Goal: Task Accomplishment & Management: Use online tool/utility

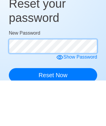
scroll to position [28, 0]
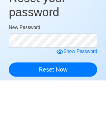
click at [66, 100] on form "New Password Show Password Reset Now" at bounding box center [53, 95] width 89 height 53
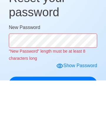
click at [62, 111] on icon at bounding box center [59, 111] width 7 height 7
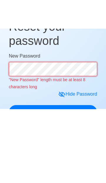
scroll to position [25, 0]
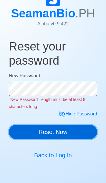
click at [37, 130] on button "Reset Now" at bounding box center [53, 132] width 89 height 14
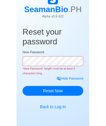
scroll to position [0, 0]
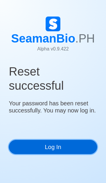
click at [55, 150] on link "Log In" at bounding box center [53, 147] width 89 height 14
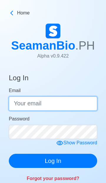
click at [30, 97] on input "Email" at bounding box center [53, 104] width 89 height 14
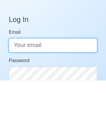
scroll to position [18, 0]
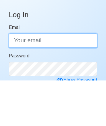
type input "retchenpatalita08@gmail.com"
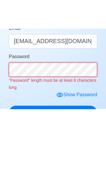
scroll to position [46, 0]
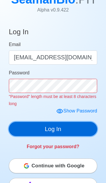
click at [32, 129] on div "Log In Email retchenpatalita08@gmail.com Password "Password" length must be at …" at bounding box center [53, 88] width 89 height 134
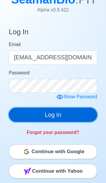
click at [74, 117] on button "Log In" at bounding box center [53, 115] width 89 height 14
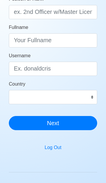
scroll to position [88, 0]
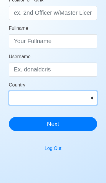
click at [93, 98] on select "Afghanistan Åland Islands Albania Algeria American Samoa Andorra Angola Anguill…" at bounding box center [53, 98] width 89 height 14
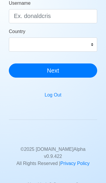
click at [58, 95] on button "Log Out" at bounding box center [53, 94] width 24 height 11
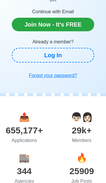
scroll to position [29, 0]
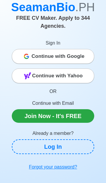
click at [33, 50] on div "Continue with Google" at bounding box center [53, 56] width 82 height 12
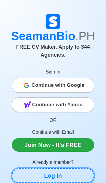
click at [30, 168] on link "Log In" at bounding box center [53, 175] width 83 height 15
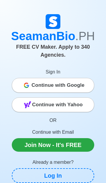
scroll to position [16, 0]
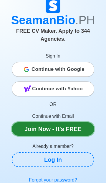
click at [25, 122] on link "Join Now - It's FREE" at bounding box center [53, 129] width 83 height 14
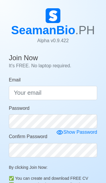
scroll to position [16, 0]
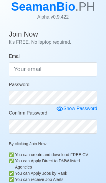
scroll to position [16, 0]
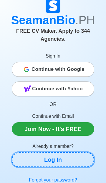
click at [36, 153] on link "Log In" at bounding box center [53, 159] width 83 height 15
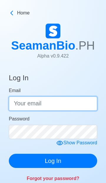
click at [75, 97] on input "Email" at bounding box center [53, 104] width 89 height 14
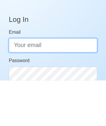
scroll to position [18, 0]
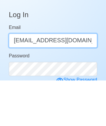
type input "[EMAIL_ADDRESS][DOMAIN_NAME]"
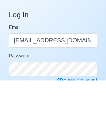
click at [61, 122] on icon at bounding box center [59, 125] width 7 height 7
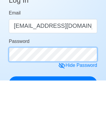
scroll to position [46, 0]
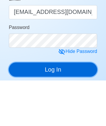
click at [23, 112] on button "Log In" at bounding box center [53, 115] width 89 height 14
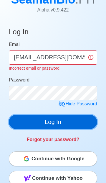
click at [74, 122] on button "Log In" at bounding box center [53, 122] width 89 height 14
click at [84, 124] on button "Log In" at bounding box center [53, 122] width 89 height 14
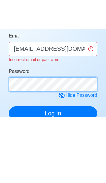
scroll to position [53, 0]
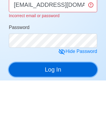
click at [27, 114] on button "Log In" at bounding box center [53, 115] width 89 height 14
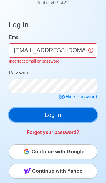
click at [72, 116] on button "Log In" at bounding box center [53, 115] width 89 height 14
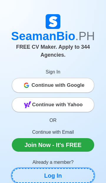
click at [37, 168] on link "Log In" at bounding box center [53, 175] width 83 height 15
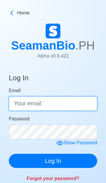
click at [24, 105] on input "Email" at bounding box center [53, 104] width 89 height 14
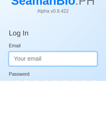
scroll to position [18, 0]
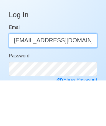
type input "[EMAIL_ADDRESS][DOMAIN_NAME]"
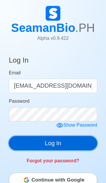
click at [30, 145] on button "Log In" at bounding box center [53, 143] width 89 height 14
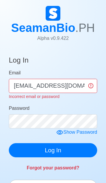
click at [32, 153] on button "Log In" at bounding box center [53, 150] width 89 height 14
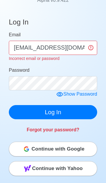
scroll to position [58, 0]
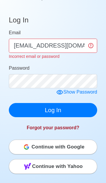
click at [41, 126] on link "Forgot your password?" at bounding box center [53, 127] width 53 height 5
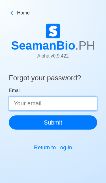
click at [61, 104] on input "Email" at bounding box center [53, 104] width 89 height 14
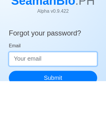
scroll to position [18, 0]
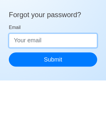
type input "A"
type input "[EMAIL_ADDRESS][DOMAIN_NAME]"
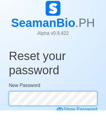
scroll to position [28, 0]
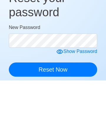
click at [61, 96] on form "New Password Show Password Reset Now" at bounding box center [53, 95] width 89 height 53
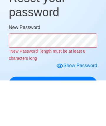
click at [68, 111] on div "Show Password" at bounding box center [76, 110] width 41 height 7
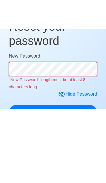
scroll to position [25, 0]
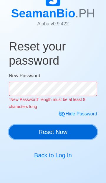
click at [25, 132] on button "Reset Now" at bounding box center [53, 132] width 89 height 14
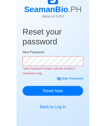
scroll to position [0, 0]
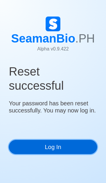
click at [35, 150] on link "Log In" at bounding box center [53, 147] width 89 height 14
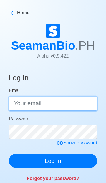
click at [26, 102] on input "Email" at bounding box center [53, 104] width 89 height 14
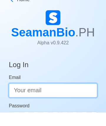
scroll to position [18, 0]
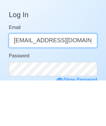
type input "[EMAIL_ADDRESS][DOMAIN_NAME]"
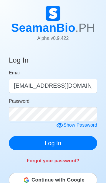
click at [31, 153] on div "Forgot your password?" at bounding box center [53, 157] width 89 height 14
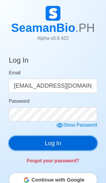
click at [27, 145] on button "Log In" at bounding box center [53, 143] width 89 height 14
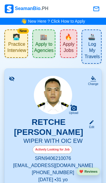
click at [10, 42] on span "Practice Interview" at bounding box center [16, 48] width 19 height 14
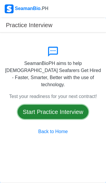
click at [68, 109] on button "Start Practice Interview" at bounding box center [53, 112] width 71 height 14
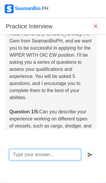
scroll to position [11, 0]
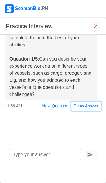
click at [87, 108] on div "Hello RETCHE [PERSON_NAME], I'm Gem from SeamanBioPH, and we want you to be suc…" at bounding box center [53, 42] width 106 height 135
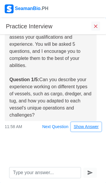
click at [84, 128] on button "Show Answer" at bounding box center [86, 126] width 30 height 9
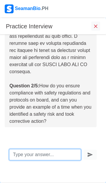
scroll to position [492, 0]
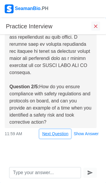
click at [57, 129] on button "Next Question" at bounding box center [56, 133] width 32 height 9
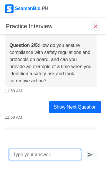
scroll to position [513, 0]
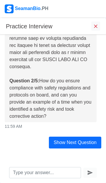
scroll to position [479, 0]
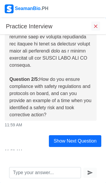
click at [96, 29] on icon "End Interview" at bounding box center [96, 26] width 6 height 6
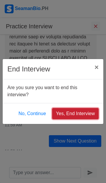
click at [75, 114] on button "Yes, End Interview" at bounding box center [75, 113] width 47 height 11
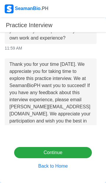
scroll to position [639, 0]
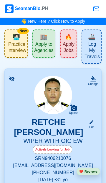
click at [70, 48] on span "Apply Jobs" at bounding box center [69, 48] width 14 height 14
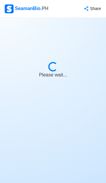
select select "Wiper"
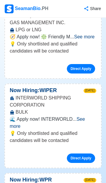
scroll to position [287, 0]
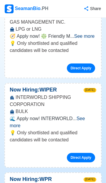
click at [85, 116] on span "See more" at bounding box center [47, 122] width 75 height 12
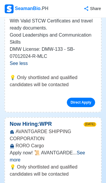
scroll to position [428, 0]
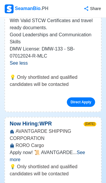
click at [85, 150] on span "See more" at bounding box center [48, 156] width 76 height 12
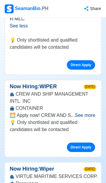
scroll to position [620, 0]
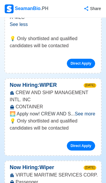
click at [88, 111] on span "See more" at bounding box center [85, 113] width 20 height 5
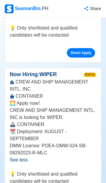
scroll to position [632, 0]
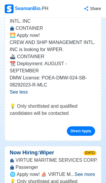
scroll to position [698, 0]
click at [85, 172] on span "See more" at bounding box center [85, 174] width 20 height 5
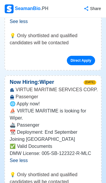
scroll to position [772, 0]
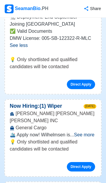
scroll to position [885, 0]
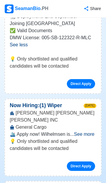
click at [87, 132] on span "See more" at bounding box center [84, 134] width 20 height 5
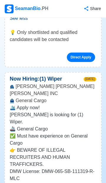
scroll to position [914, 0]
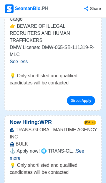
scroll to position [1034, 0]
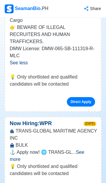
click at [84, 150] on span "See more" at bounding box center [47, 156] width 75 height 12
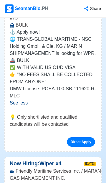
scroll to position [1157, 0]
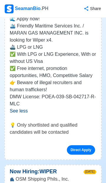
scroll to position [1333, 0]
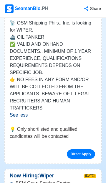
scroll to position [1506, 0]
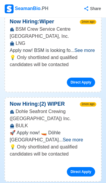
scroll to position [2322, 0]
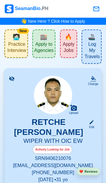
click at [45, 46] on span "Apply to Agencies" at bounding box center [43, 48] width 19 height 14
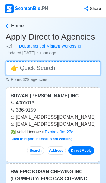
click at [32, 65] on input at bounding box center [53, 68] width 95 height 14
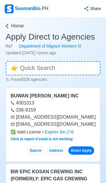
click at [9, 27] on icon at bounding box center [7, 26] width 6 height 6
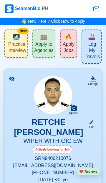
click at [67, 46] on span "Apply Jobs" at bounding box center [69, 48] width 14 height 14
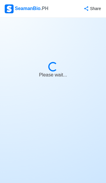
select select "Wiper"
